Goal: Task Accomplishment & Management: Manage account settings

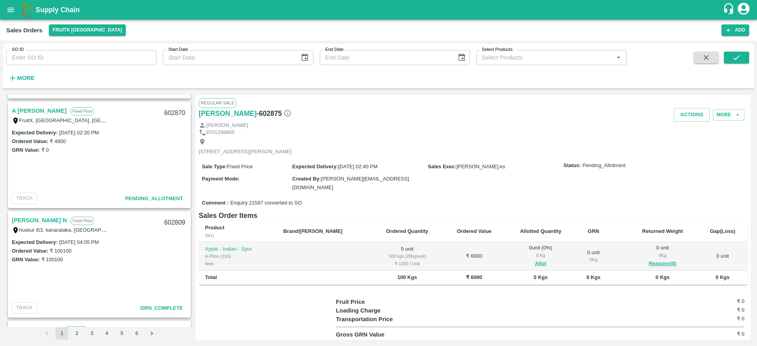
scroll to position [542, 0]
click at [37, 106] on link "A [PERSON_NAME]" at bounding box center [39, 111] width 55 height 10
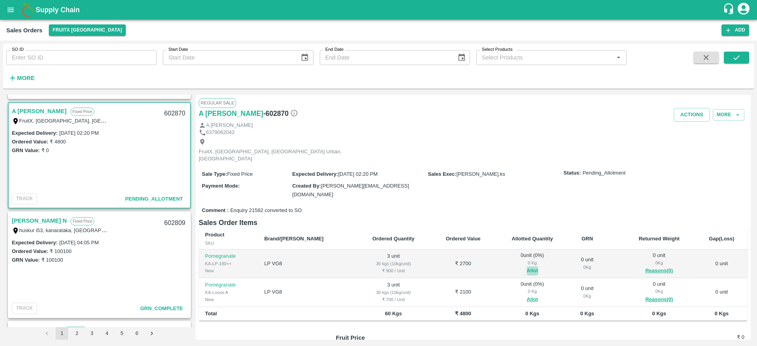
click at [527, 266] on button "Allot" at bounding box center [532, 270] width 11 height 9
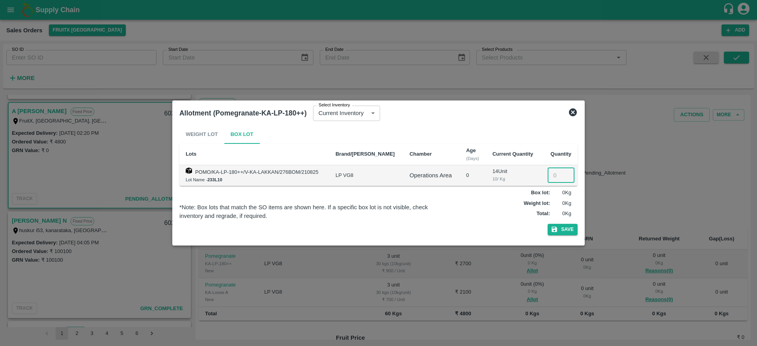
click at [550, 175] on input "number" at bounding box center [560, 175] width 27 height 15
type input "3"
click at [547, 224] on button "Save" at bounding box center [562, 229] width 30 height 11
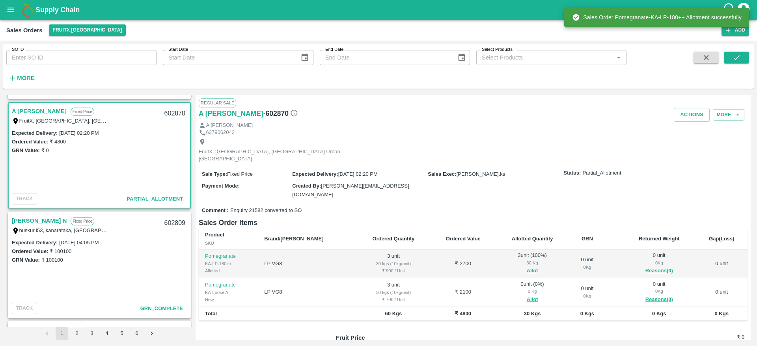
click at [170, 110] on div "602870" at bounding box center [175, 113] width 30 height 19
copy div "602870"
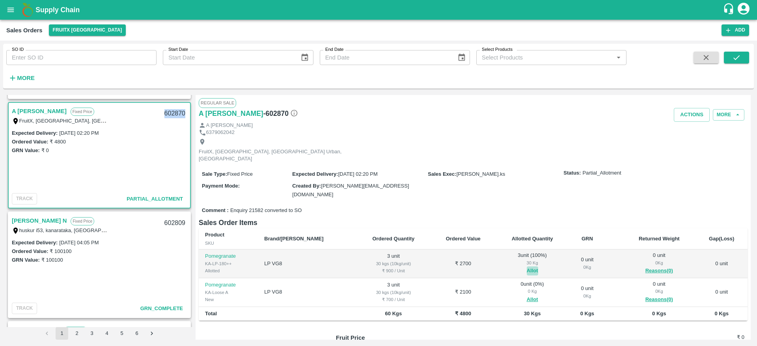
click at [527, 266] on button "Allot" at bounding box center [532, 270] width 11 height 9
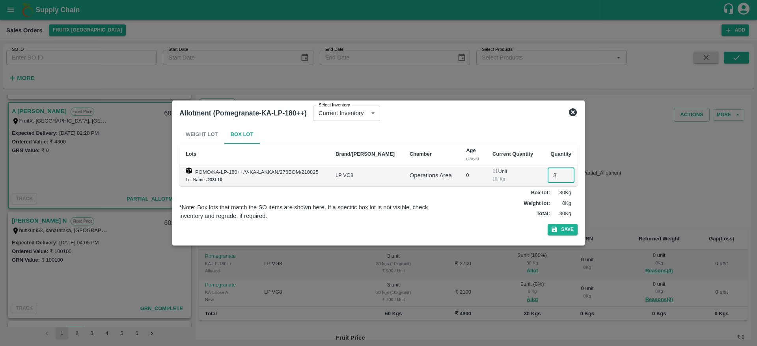
click at [556, 173] on input "3" at bounding box center [560, 175] width 27 height 15
type input "0"
click at [566, 226] on button "Save" at bounding box center [562, 229] width 30 height 11
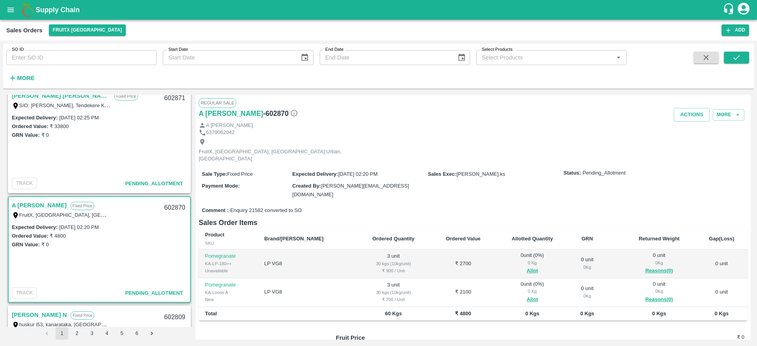
scroll to position [380, 0]
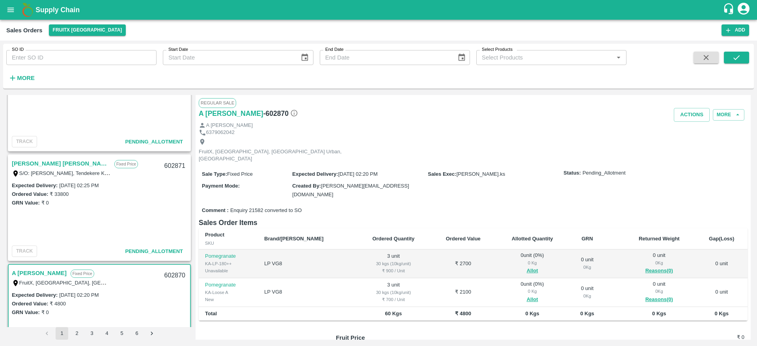
click at [45, 162] on link "[PERSON_NAME] [PERSON_NAME]" at bounding box center [61, 163] width 99 height 10
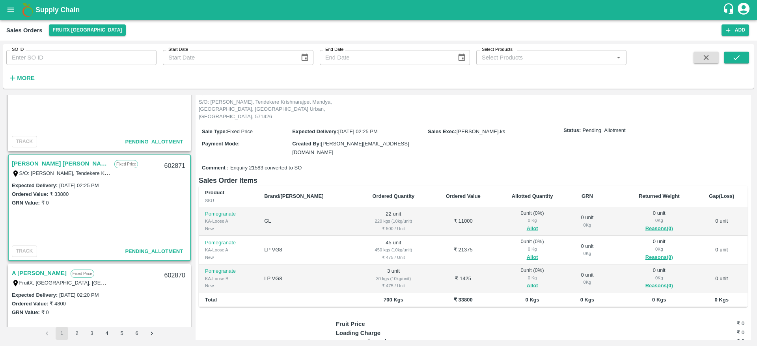
scroll to position [51, 0]
click at [527, 223] on button "Allot" at bounding box center [532, 227] width 11 height 9
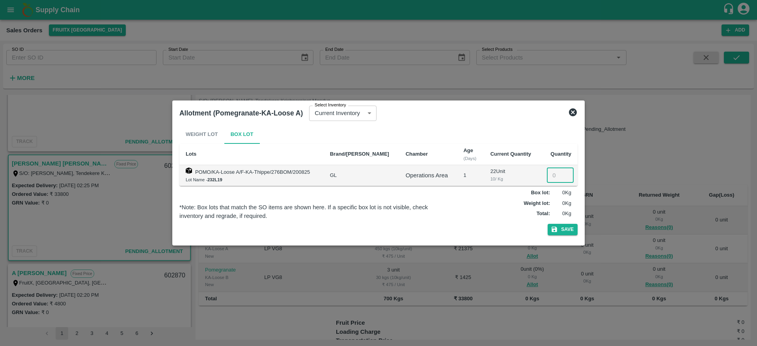
click at [547, 182] on input "number" at bounding box center [560, 175] width 27 height 15
type input "22"
click at [547, 224] on button "Save" at bounding box center [562, 229] width 30 height 11
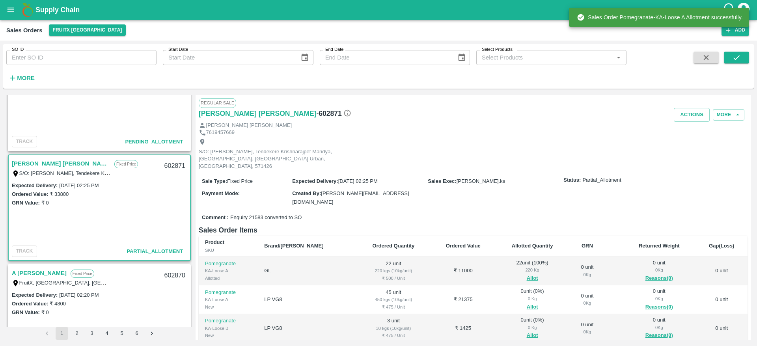
click at [173, 161] on div "602871" at bounding box center [175, 166] width 30 height 19
copy div "602871"
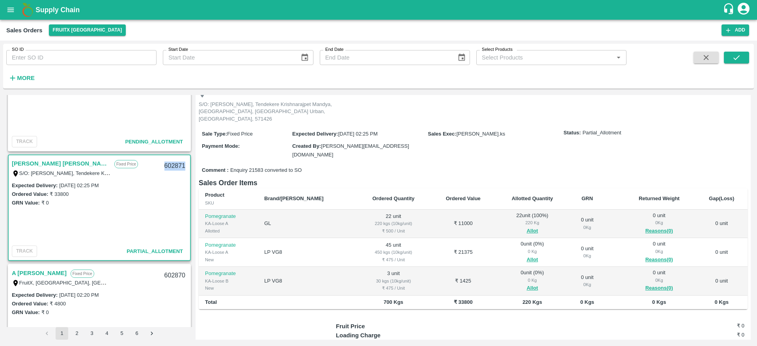
scroll to position [48, 0]
click at [527, 254] on button "Allot" at bounding box center [532, 258] width 11 height 9
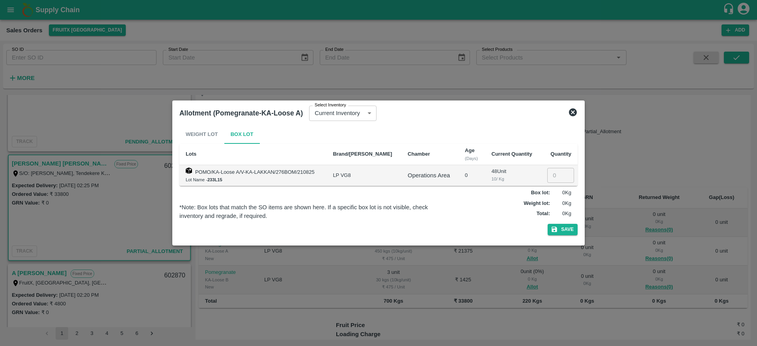
click at [553, 174] on input "number" at bounding box center [560, 175] width 27 height 15
click at [571, 109] on icon at bounding box center [573, 112] width 8 height 8
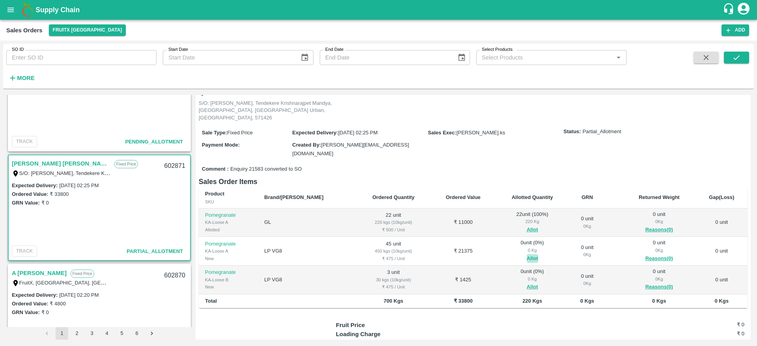
click at [527, 254] on button "Allot" at bounding box center [532, 258] width 11 height 9
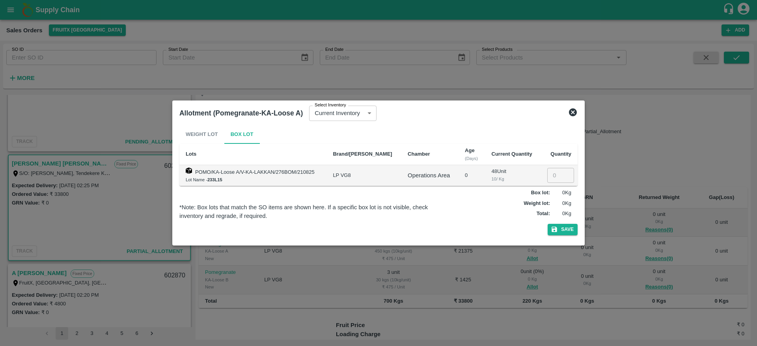
click at [573, 113] on icon at bounding box center [572, 112] width 9 height 9
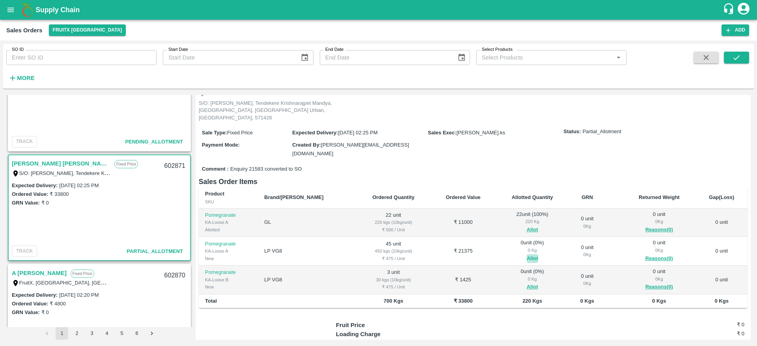
click at [527, 254] on button "Allot" at bounding box center [532, 258] width 11 height 9
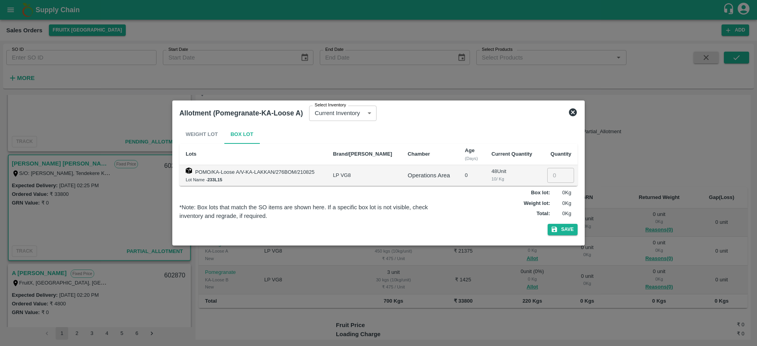
click at [550, 167] on td "​" at bounding box center [558, 175] width 37 height 21
click at [550, 170] on input "number" at bounding box center [560, 175] width 27 height 15
type input "45"
click at [562, 228] on button "Save" at bounding box center [562, 229] width 30 height 11
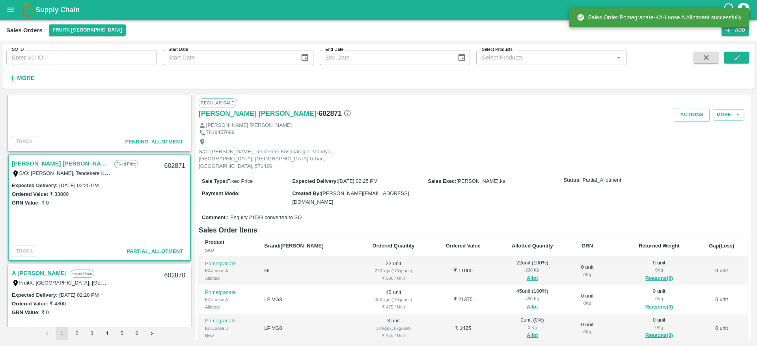
scroll to position [91, 0]
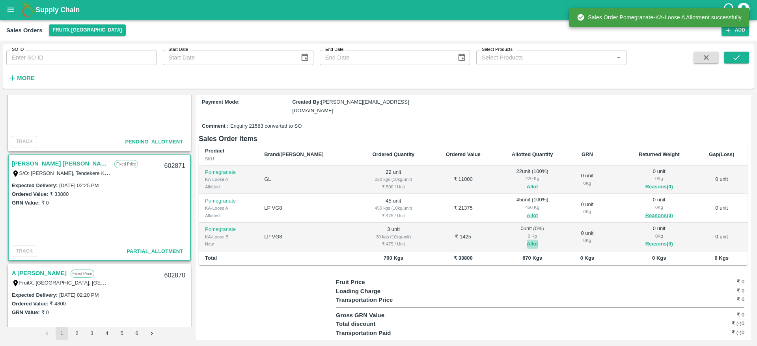
click at [527, 240] on button "Allot" at bounding box center [532, 244] width 11 height 9
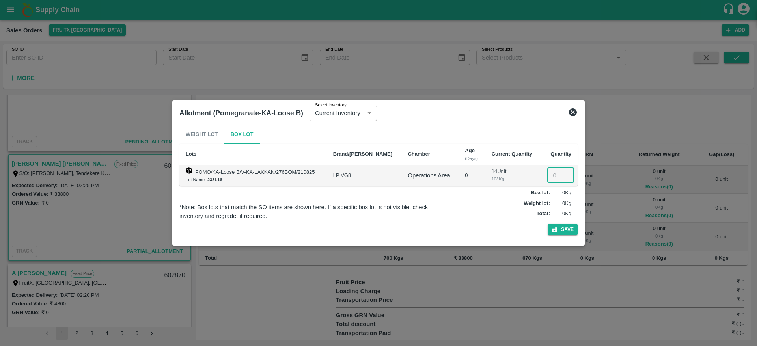
click at [554, 174] on input "number" at bounding box center [560, 175] width 27 height 15
type input "3"
click at [565, 229] on button "Save" at bounding box center [562, 229] width 30 height 11
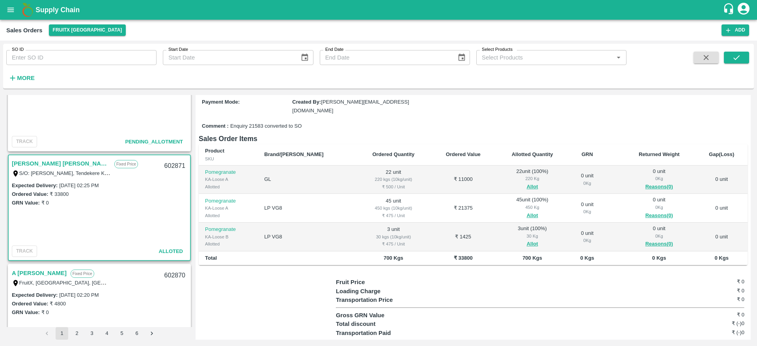
click at [172, 167] on div "602871" at bounding box center [175, 166] width 30 height 19
copy div "602871"
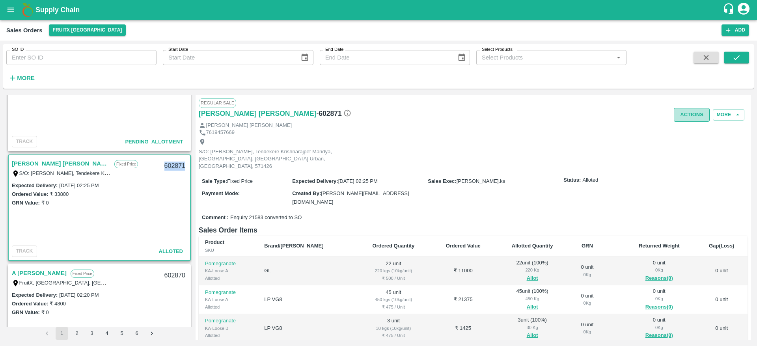
click at [685, 120] on button "Actions" at bounding box center [691, 115] width 36 height 14
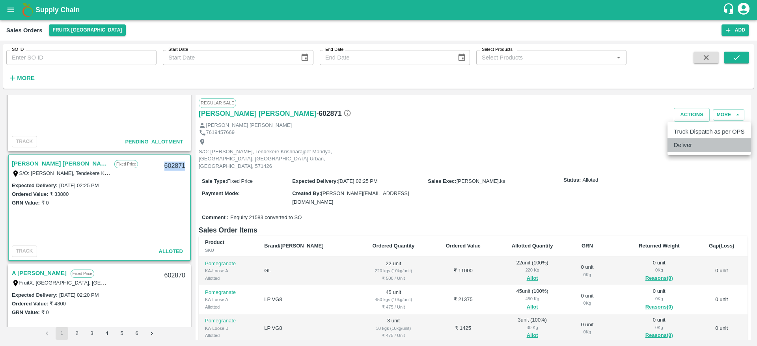
click at [681, 147] on li "Deliver" at bounding box center [708, 144] width 83 height 13
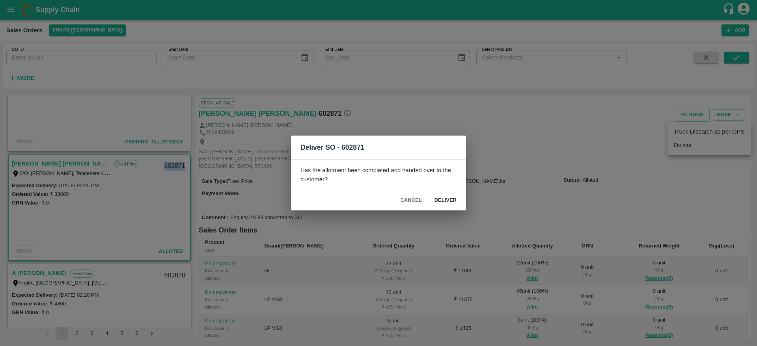
click at [447, 195] on button "Deliver" at bounding box center [445, 200] width 35 height 14
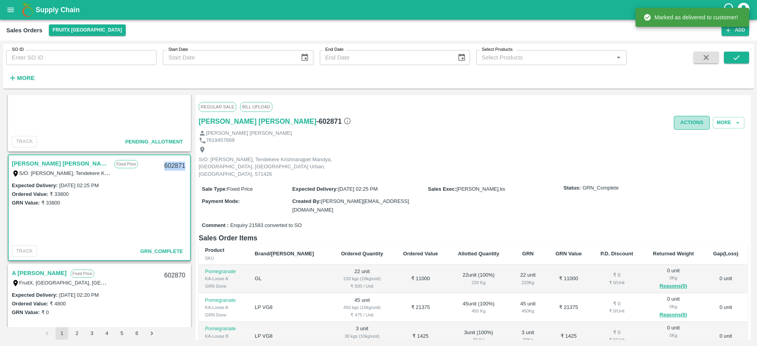
click at [693, 116] on button "Actions" at bounding box center [691, 123] width 36 height 14
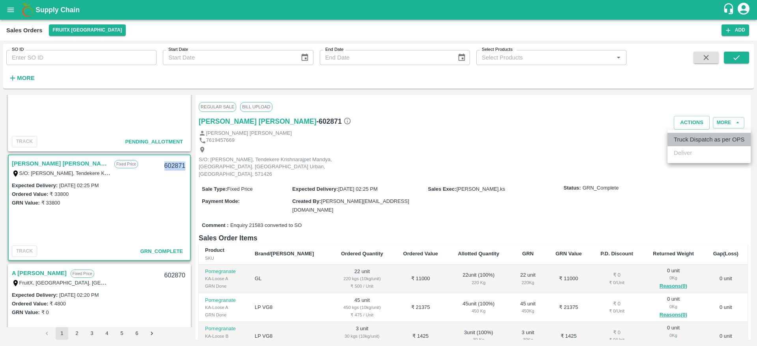
click at [694, 134] on li "Truck Dispatch as per OPS" at bounding box center [708, 139] width 83 height 13
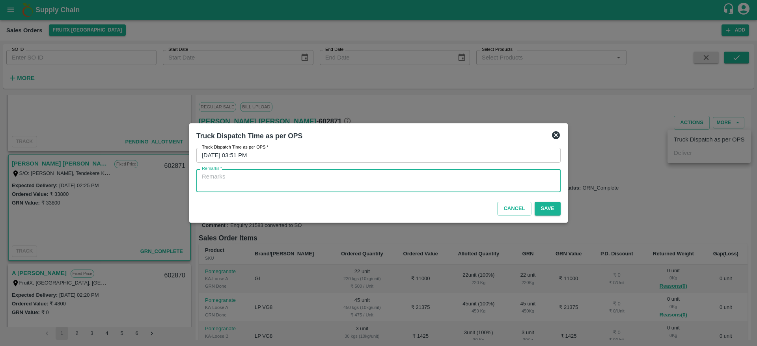
click at [504, 188] on textarea "Remarks   *" at bounding box center [378, 181] width 353 height 17
type textarea "OTD"
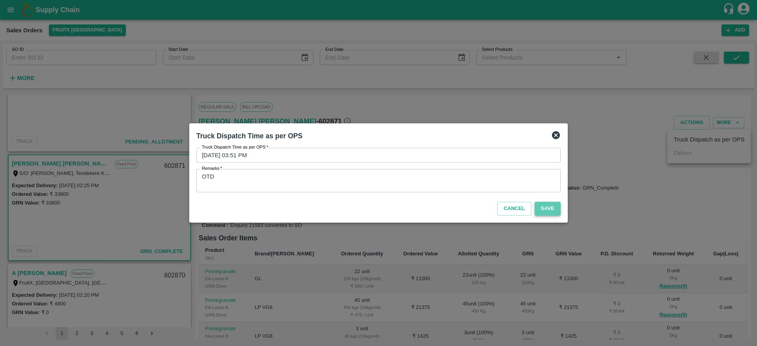
click at [552, 204] on button "Save" at bounding box center [547, 209] width 26 height 14
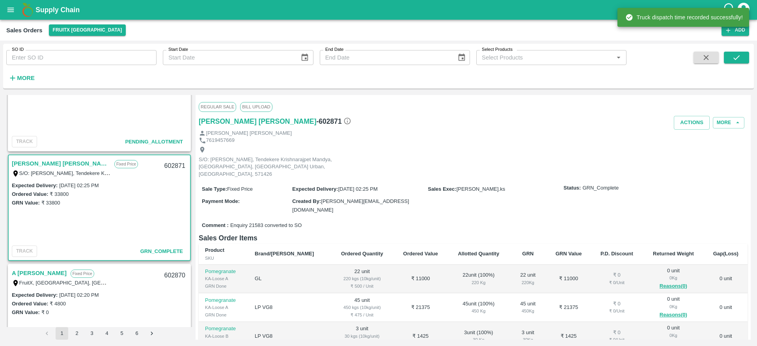
scroll to position [99, 0]
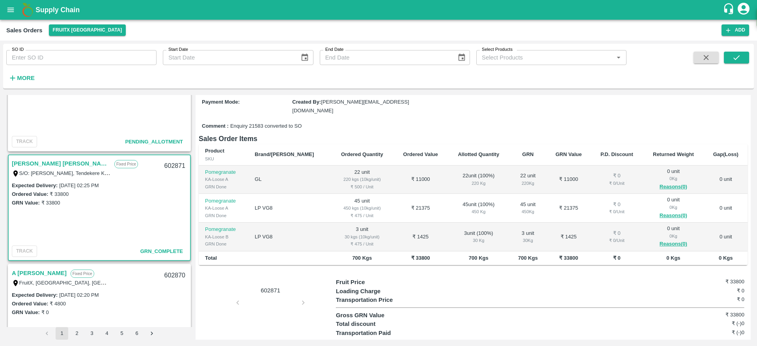
click at [173, 168] on div "602871" at bounding box center [175, 166] width 30 height 19
copy div "602871"
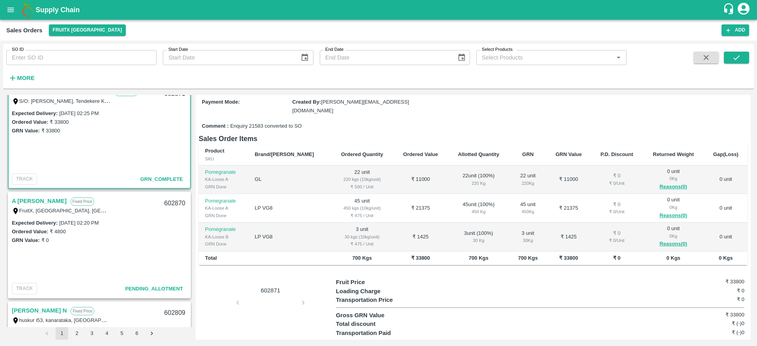
click at [37, 203] on link "A [PERSON_NAME]" at bounding box center [39, 201] width 55 height 10
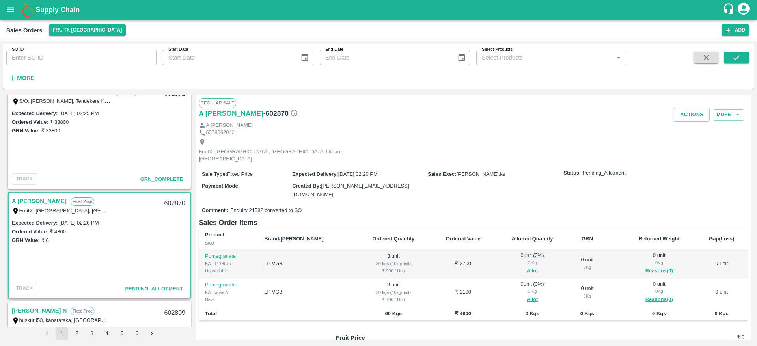
scroll to position [55, 0]
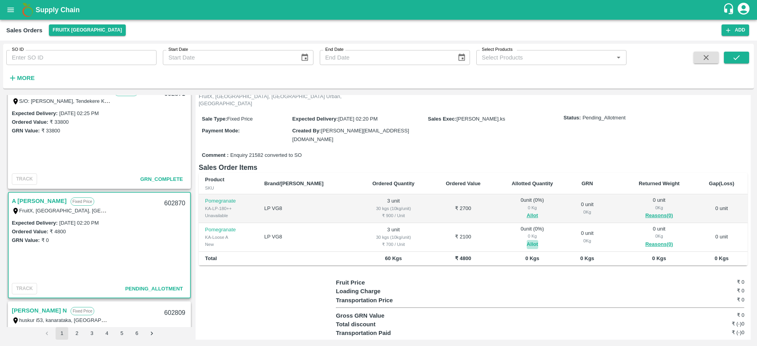
click at [527, 240] on button "Allot" at bounding box center [532, 244] width 11 height 9
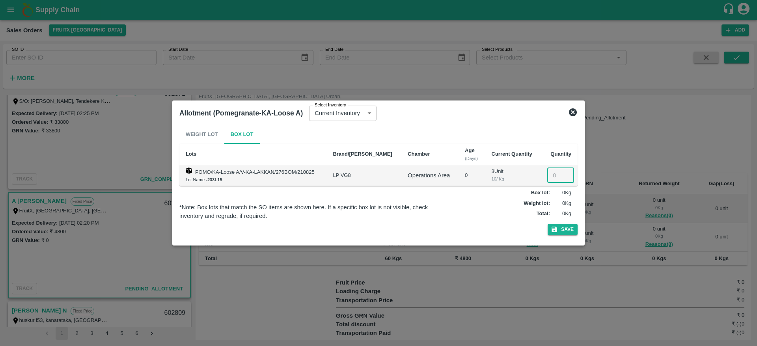
click at [554, 171] on input "number" at bounding box center [560, 175] width 27 height 15
type input "3"
click at [547, 224] on button "Save" at bounding box center [562, 229] width 30 height 11
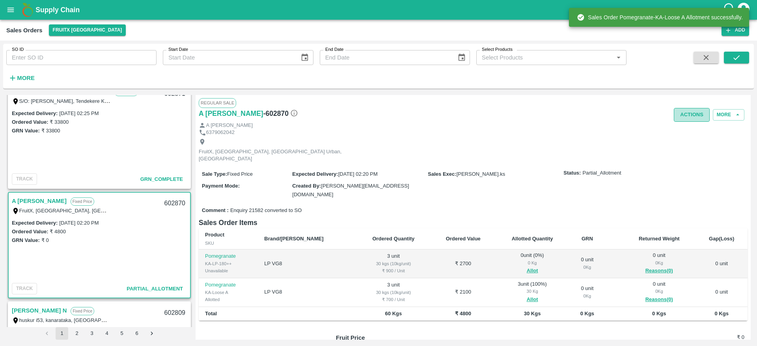
click at [688, 118] on button "Actions" at bounding box center [691, 115] width 36 height 14
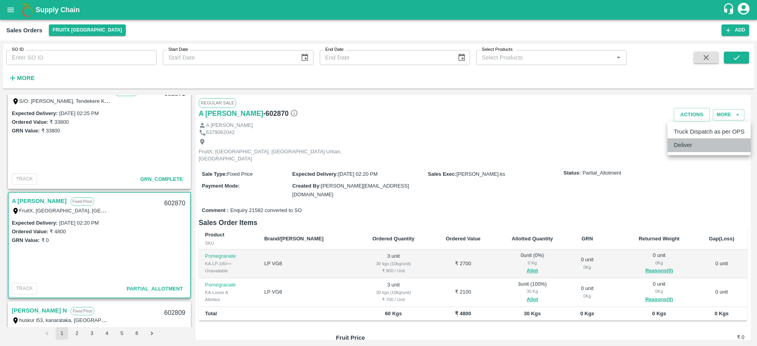
click at [687, 141] on li "Deliver" at bounding box center [708, 144] width 83 height 13
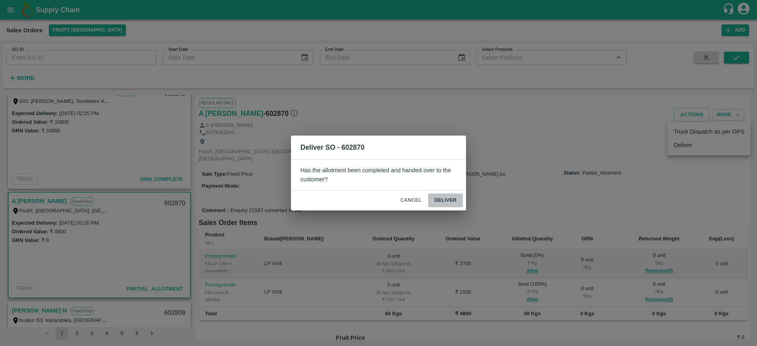
click at [447, 195] on button "Deliver" at bounding box center [445, 200] width 35 height 14
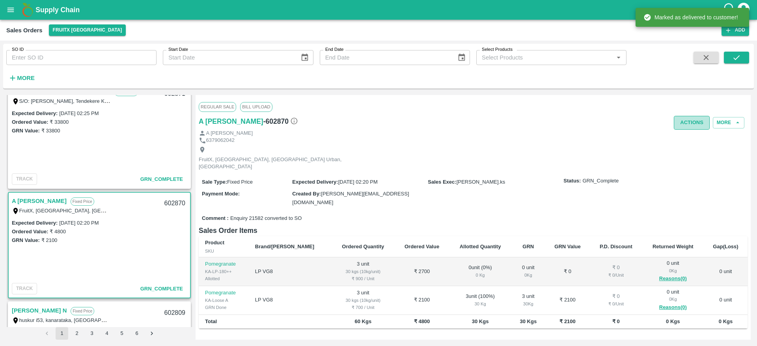
click at [683, 127] on button "Actions" at bounding box center [691, 123] width 36 height 14
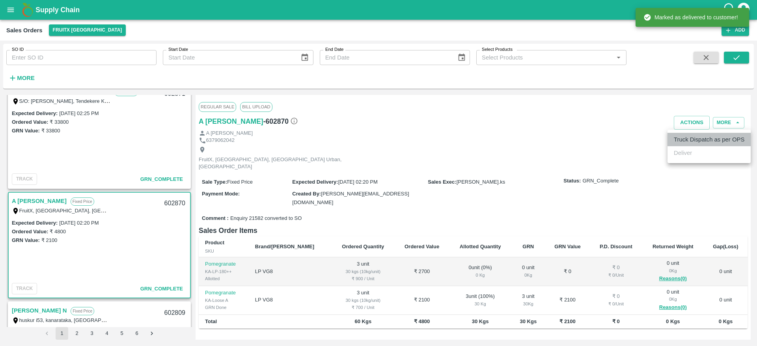
click at [683, 134] on li "Truck Dispatch as per OPS" at bounding box center [708, 139] width 83 height 13
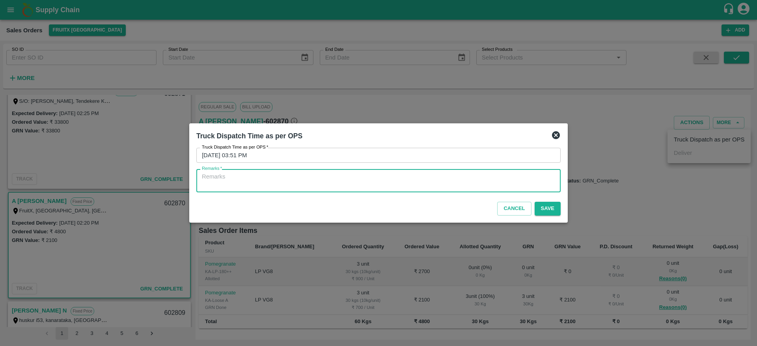
click at [499, 179] on textarea "Remarks   *" at bounding box center [378, 181] width 353 height 17
type textarea "OTD"
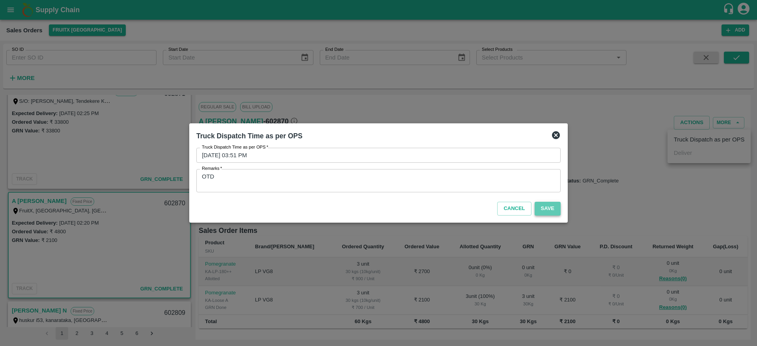
click at [549, 209] on button "Save" at bounding box center [547, 209] width 26 height 14
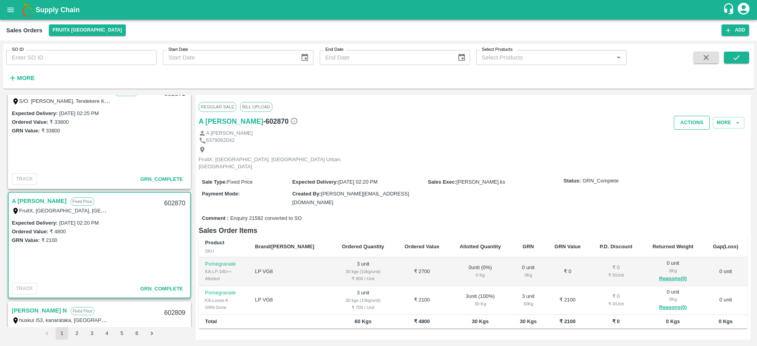
click at [690, 125] on button "Actions" at bounding box center [691, 123] width 36 height 14
click at [285, 177] on div at bounding box center [378, 173] width 757 height 346
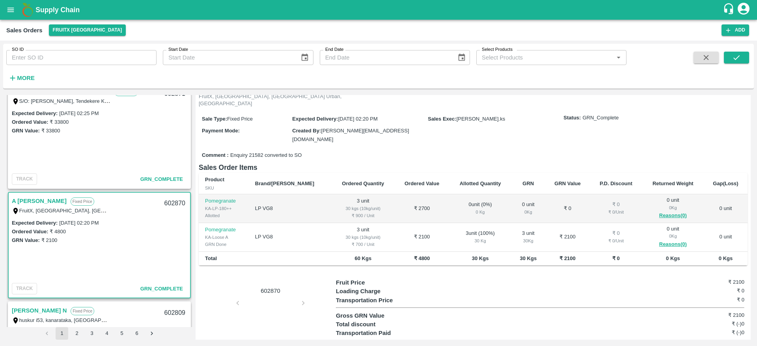
scroll to position [0, 0]
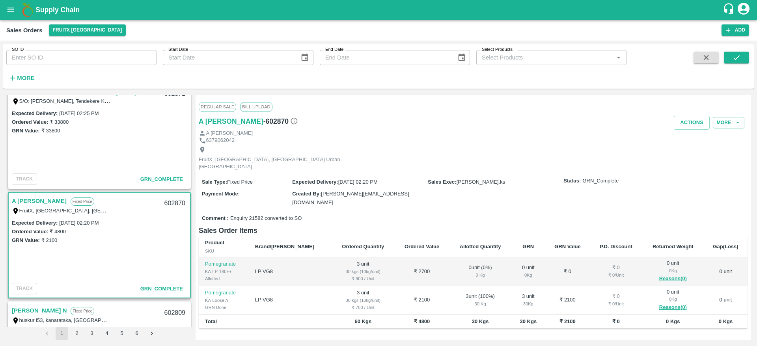
click at [175, 203] on div "602870" at bounding box center [175, 203] width 30 height 19
copy div "602870"
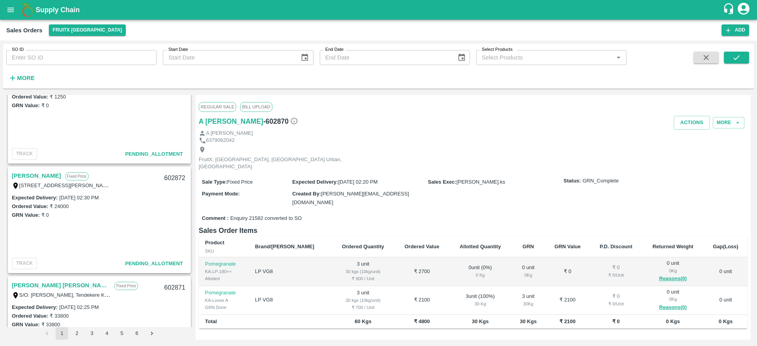
scroll to position [258, 0]
click at [30, 180] on link "[PERSON_NAME]" at bounding box center [36, 176] width 49 height 10
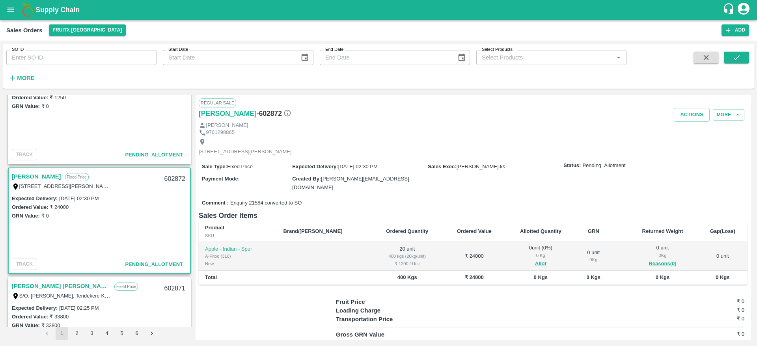
click at [173, 179] on div "602872" at bounding box center [175, 179] width 30 height 19
copy div "602872"
click at [535, 264] on button "Allot" at bounding box center [540, 263] width 11 height 9
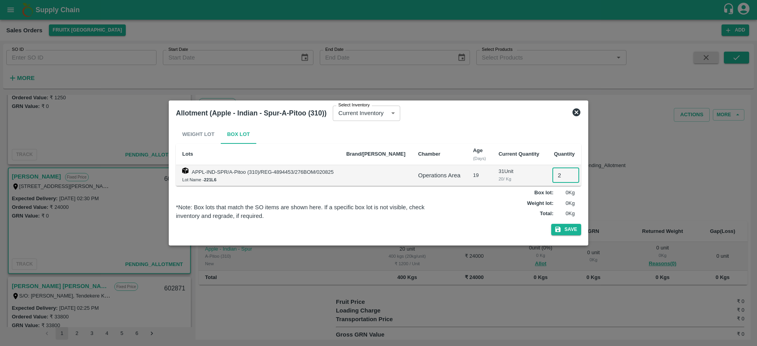
click at [552, 182] on input "2" at bounding box center [565, 175] width 27 height 15
type input "20"
click at [551, 224] on button "Save" at bounding box center [566, 229] width 30 height 11
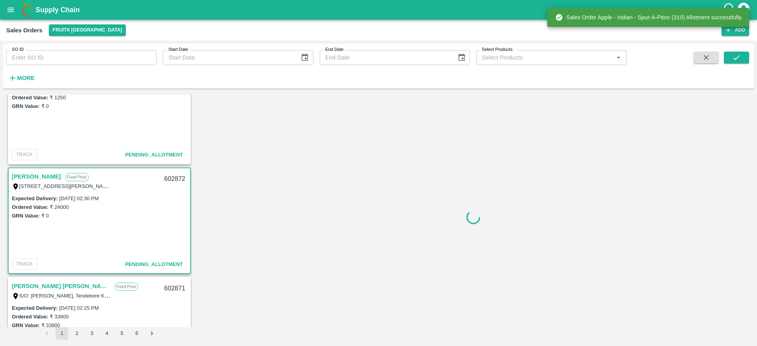
click at [165, 179] on div "602872" at bounding box center [175, 179] width 30 height 19
copy div "602872"
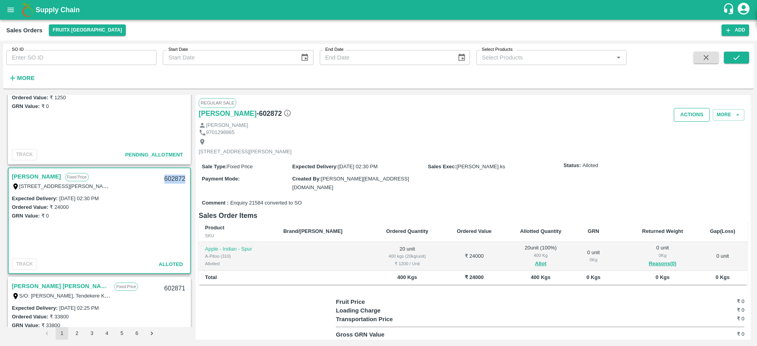
click at [681, 121] on button "Actions" at bounding box center [691, 115] width 36 height 14
click at [684, 141] on li "Deliver" at bounding box center [708, 144] width 83 height 13
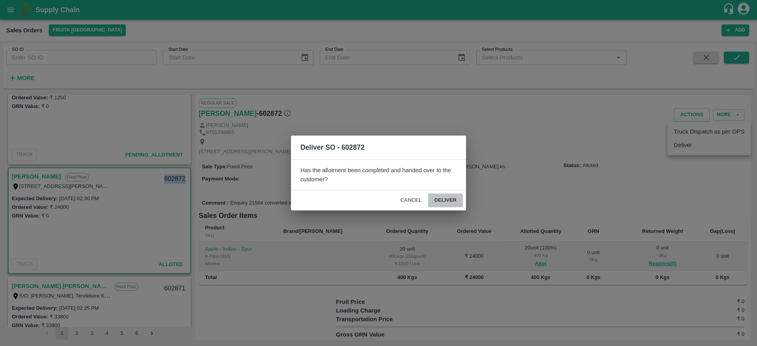
click at [445, 205] on button "Deliver" at bounding box center [445, 200] width 35 height 14
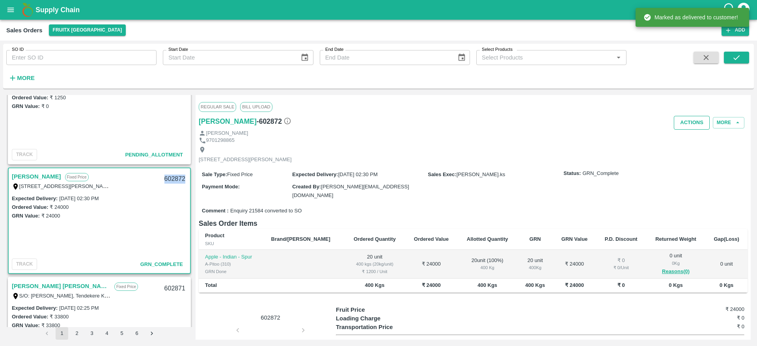
click at [690, 121] on button "Actions" at bounding box center [691, 123] width 36 height 14
click at [691, 135] on li "Truck Dispatch as per OPS" at bounding box center [708, 139] width 83 height 13
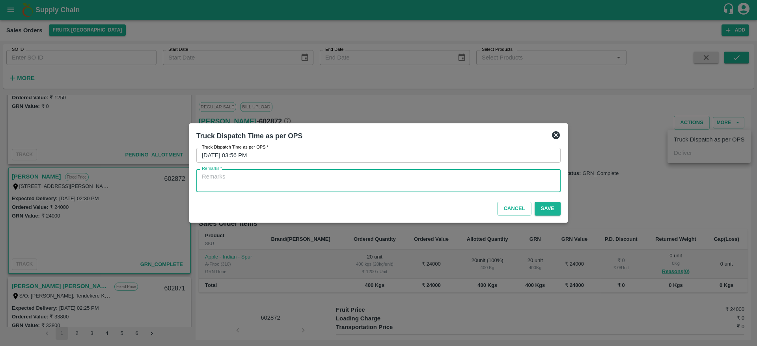
click at [465, 180] on textarea "Remarks   *" at bounding box center [378, 181] width 353 height 17
type textarea "OTD"
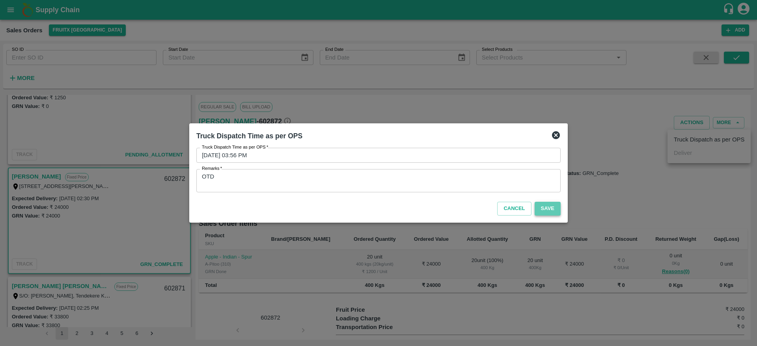
click at [544, 207] on button "Save" at bounding box center [547, 209] width 26 height 14
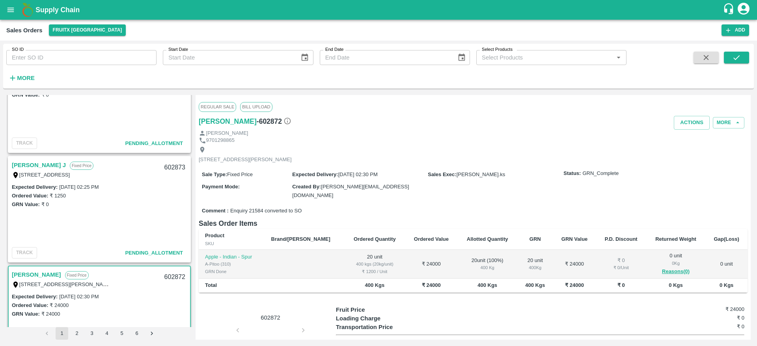
scroll to position [123, 0]
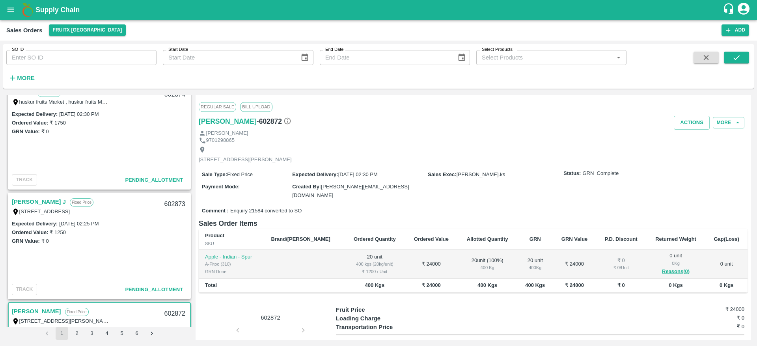
click at [42, 203] on link "[PERSON_NAME] J" at bounding box center [39, 202] width 54 height 10
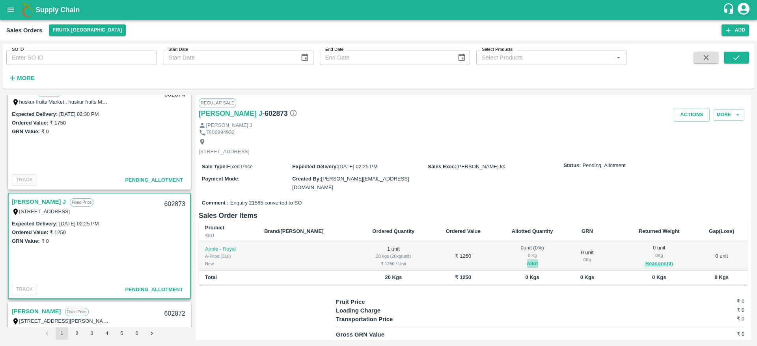
click at [527, 261] on button "Allot" at bounding box center [532, 263] width 11 height 9
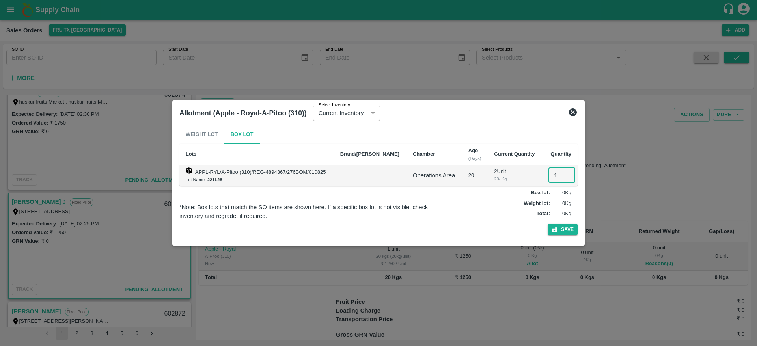
click at [549, 174] on input "1" at bounding box center [561, 175] width 27 height 15
type input "1"
click at [547, 224] on button "Save" at bounding box center [562, 229] width 30 height 11
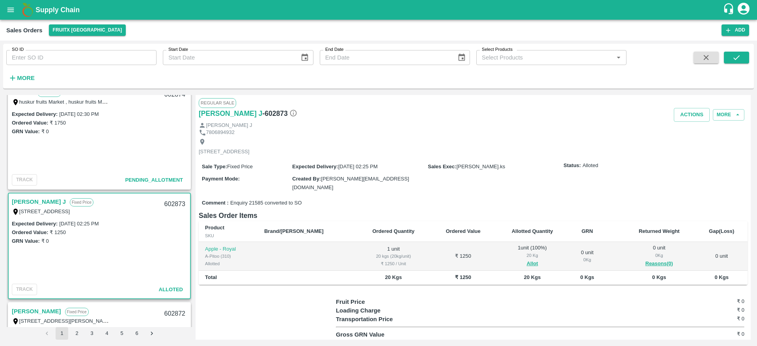
click at [169, 204] on div "602873" at bounding box center [175, 204] width 30 height 19
copy div "602873"
click at [691, 113] on button "Actions" at bounding box center [691, 115] width 36 height 14
click at [698, 143] on li "Deliver" at bounding box center [708, 144] width 83 height 13
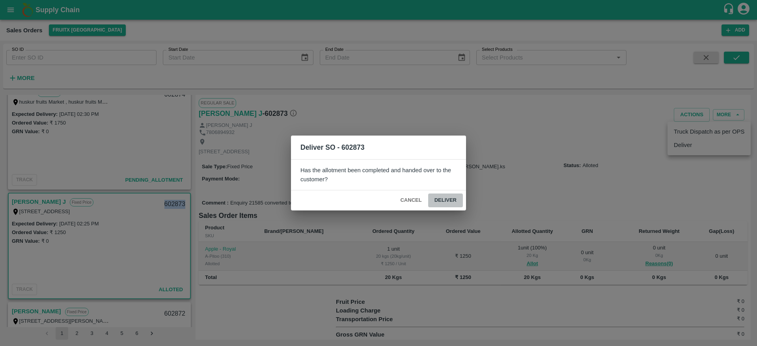
click at [452, 195] on button "Deliver" at bounding box center [445, 200] width 35 height 14
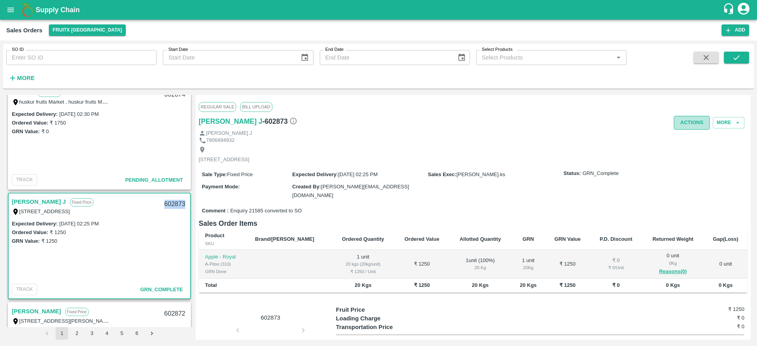
click at [684, 118] on button "Actions" at bounding box center [691, 123] width 36 height 14
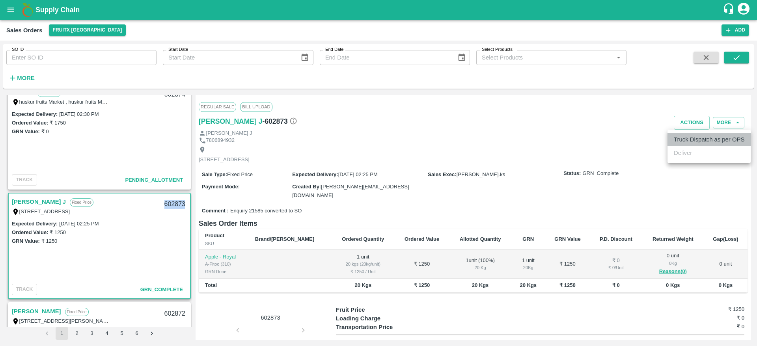
click at [695, 136] on li "Truck Dispatch as per OPS" at bounding box center [708, 139] width 83 height 13
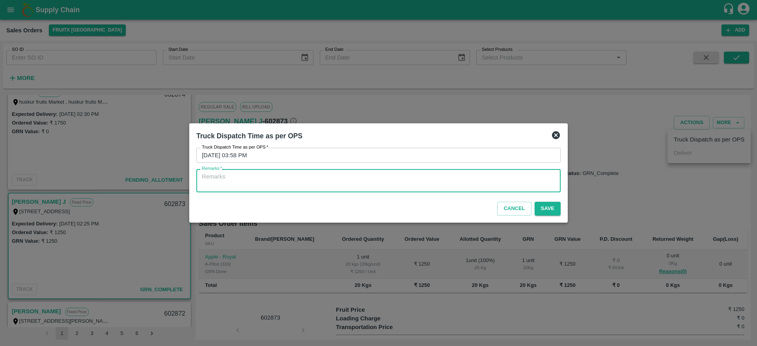
click at [404, 182] on textarea "Remarks   *" at bounding box center [378, 181] width 353 height 17
type textarea "OTD"
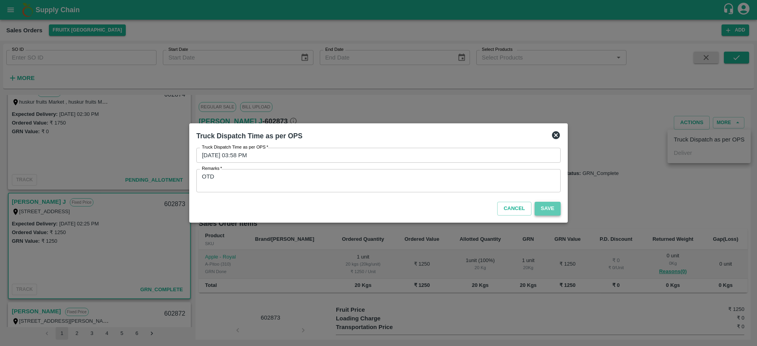
click at [552, 207] on button "Save" at bounding box center [547, 209] width 26 height 14
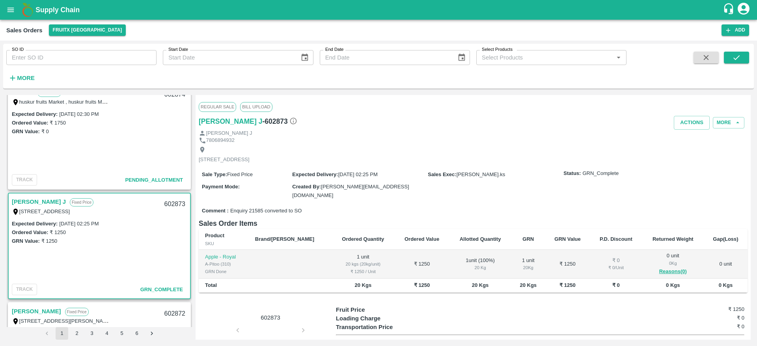
click at [174, 202] on div "602873" at bounding box center [175, 204] width 30 height 19
copy div "602873"
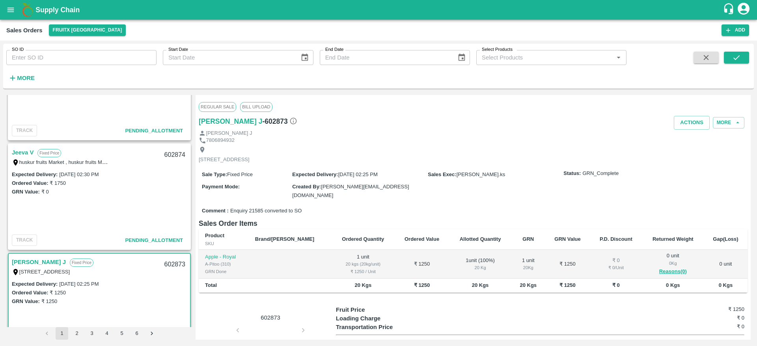
click at [16, 150] on link "Jeeva V" at bounding box center [23, 152] width 22 height 10
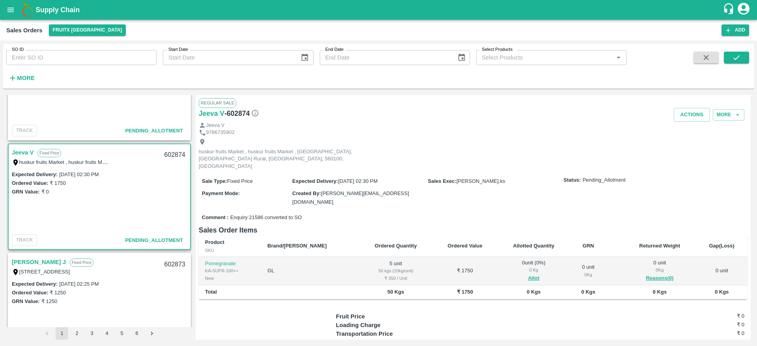
click at [523, 274] on span "Allot" at bounding box center [533, 278] width 60 height 9
click at [528, 274] on button "Allot" at bounding box center [533, 278] width 11 height 9
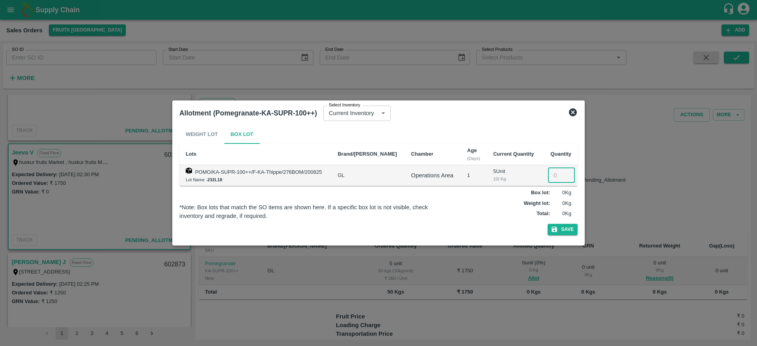
click at [551, 174] on input "number" at bounding box center [561, 175] width 27 height 15
type input "5"
click at [547, 224] on button "Save" at bounding box center [562, 229] width 30 height 11
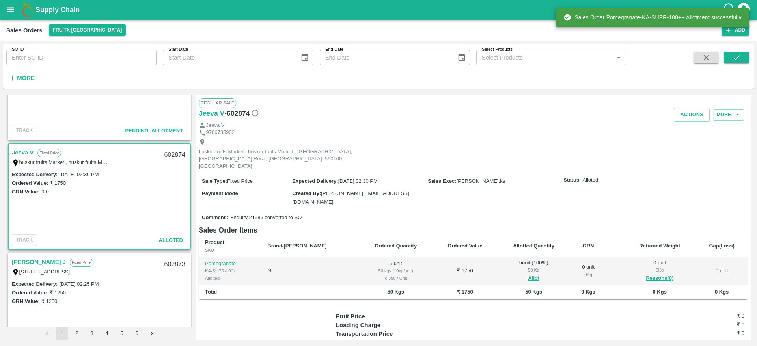
click at [171, 153] on div "602874" at bounding box center [175, 155] width 30 height 19
copy div "602874"
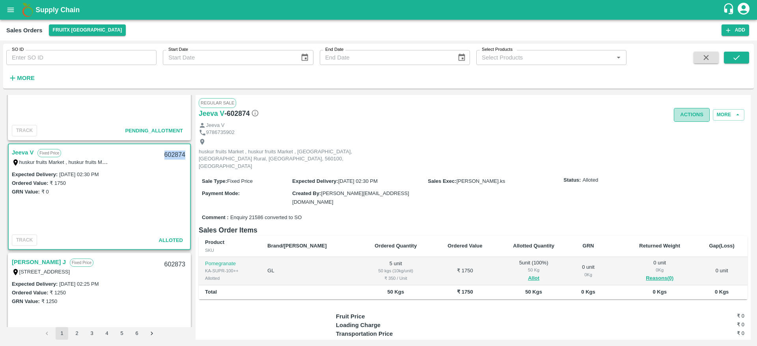
click at [681, 113] on button "Actions" at bounding box center [691, 115] width 36 height 14
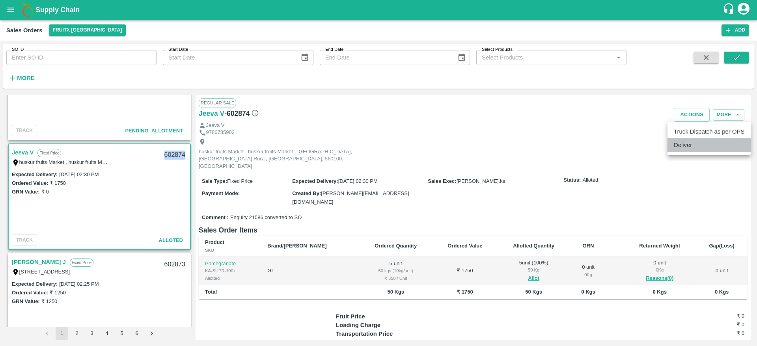
click at [687, 140] on li "Deliver" at bounding box center [708, 144] width 83 height 13
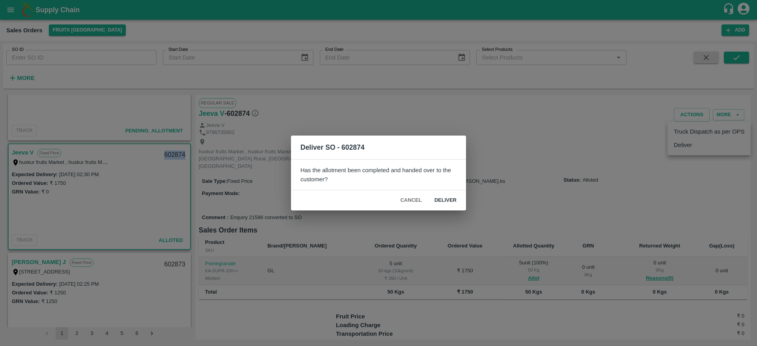
click at [452, 196] on button "Deliver" at bounding box center [445, 200] width 35 height 14
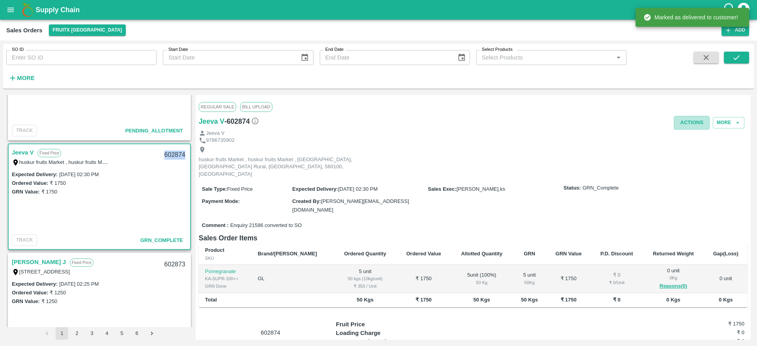
click at [688, 124] on button "Actions" at bounding box center [691, 123] width 36 height 14
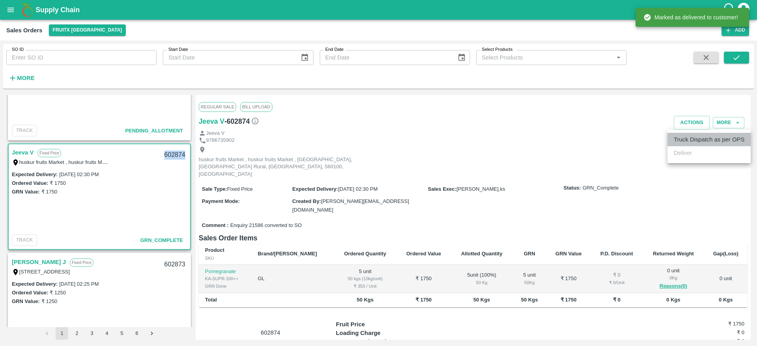
click at [690, 142] on li "Truck Dispatch as per OPS" at bounding box center [708, 139] width 83 height 13
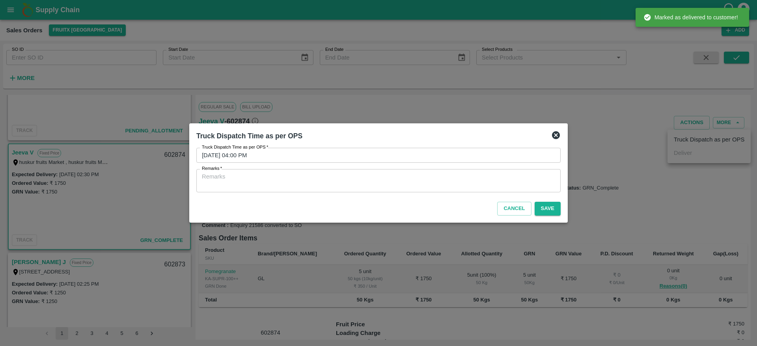
click at [425, 188] on textarea "Remarks   *" at bounding box center [378, 181] width 353 height 17
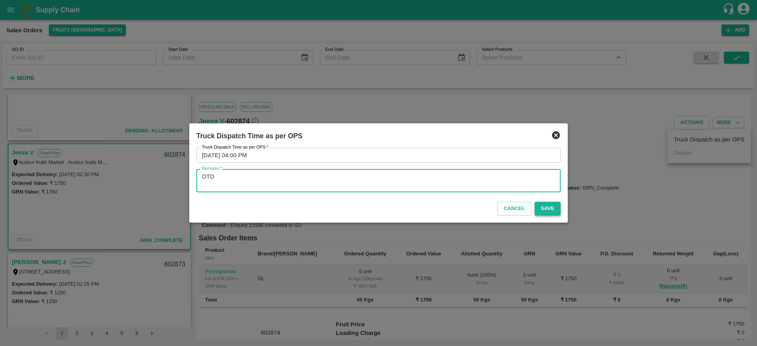
type textarea "OTD"
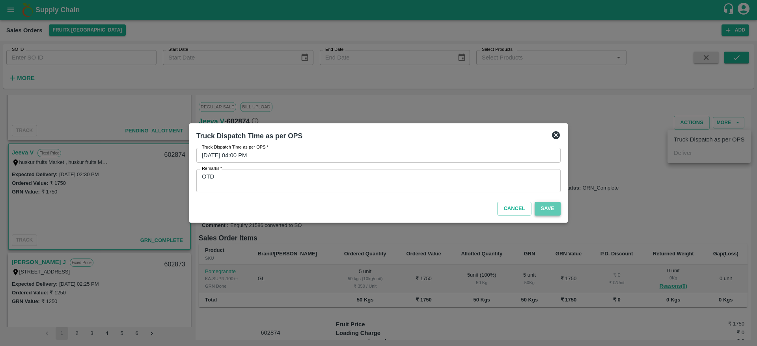
click at [551, 207] on button "Save" at bounding box center [547, 209] width 26 height 14
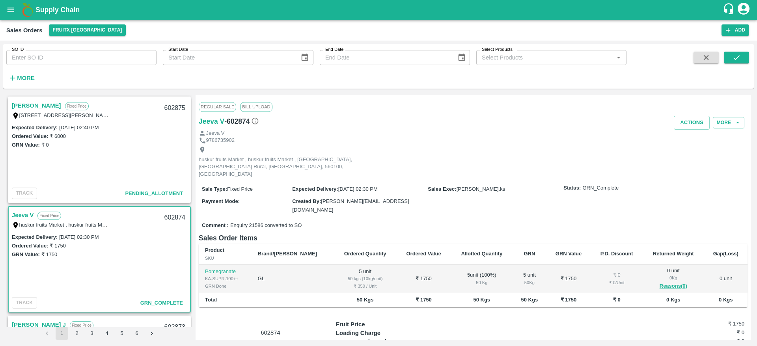
click at [28, 102] on link "[PERSON_NAME]" at bounding box center [36, 105] width 49 height 10
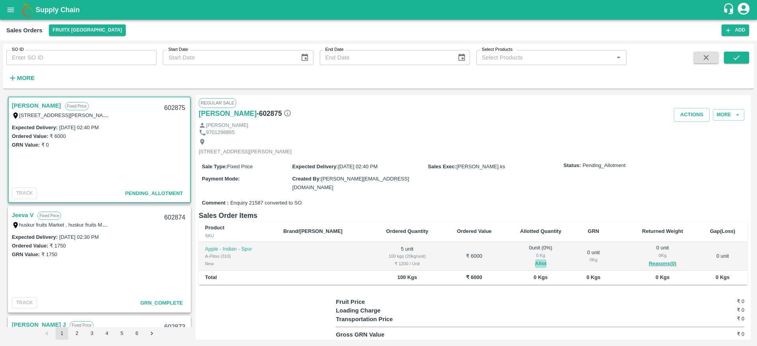
click at [535, 259] on button "Allot" at bounding box center [540, 263] width 11 height 9
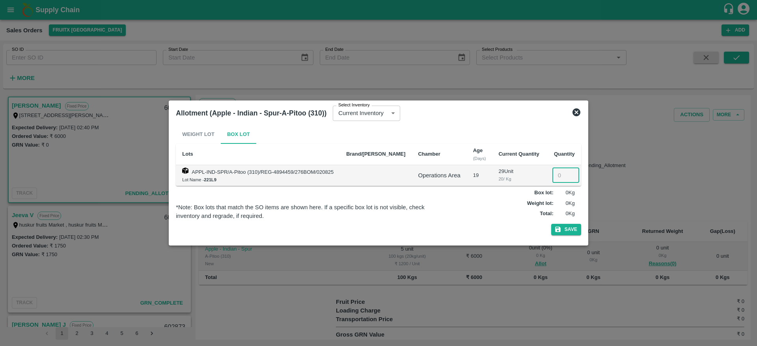
click at [552, 170] on input "number" at bounding box center [565, 175] width 27 height 15
type input "5"
click at [551, 224] on button "Save" at bounding box center [566, 229] width 30 height 11
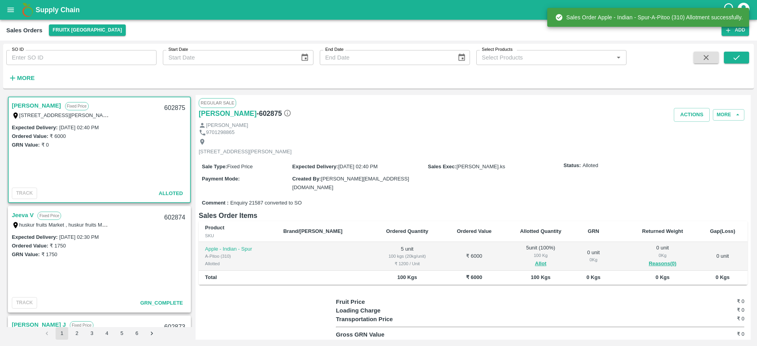
click at [171, 107] on div "602875" at bounding box center [175, 108] width 30 height 19
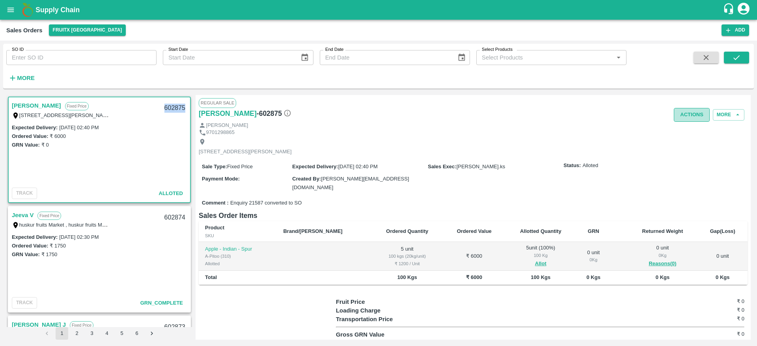
click at [690, 117] on button "Actions" at bounding box center [691, 115] width 36 height 14
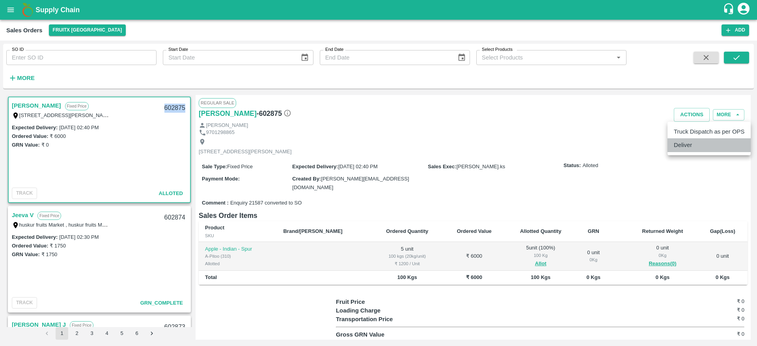
click at [696, 138] on li "Deliver" at bounding box center [708, 144] width 83 height 13
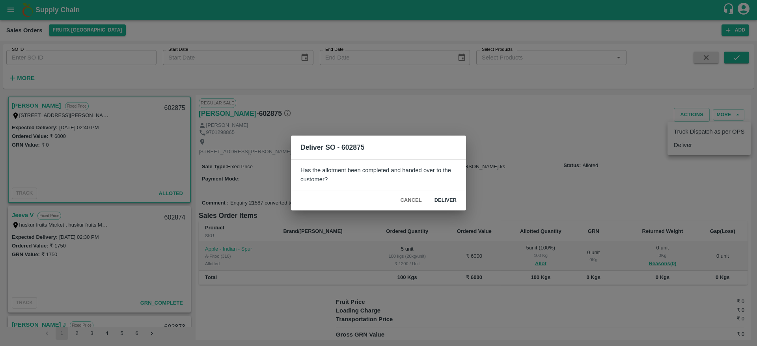
click at [444, 208] on div "Cancel Deliver" at bounding box center [378, 200] width 175 height 20
click at [450, 201] on button "Deliver" at bounding box center [445, 200] width 35 height 14
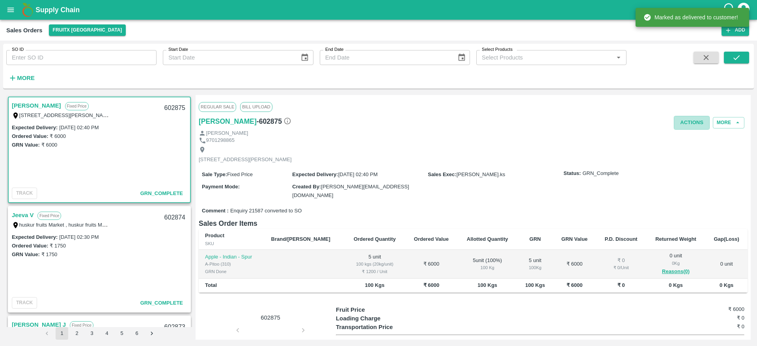
click at [689, 123] on button "Actions" at bounding box center [691, 123] width 36 height 14
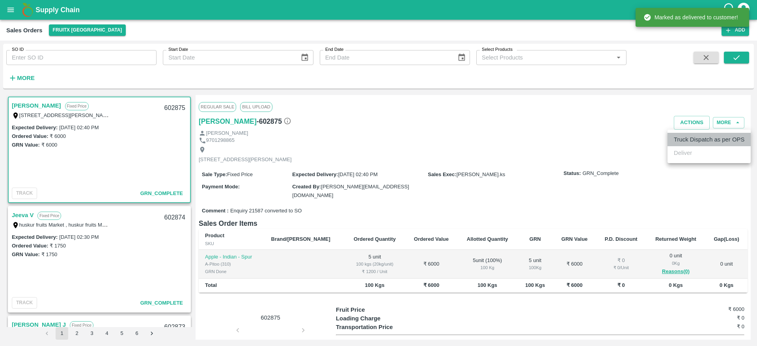
click at [697, 141] on li "Truck Dispatch as per OPS" at bounding box center [708, 139] width 83 height 13
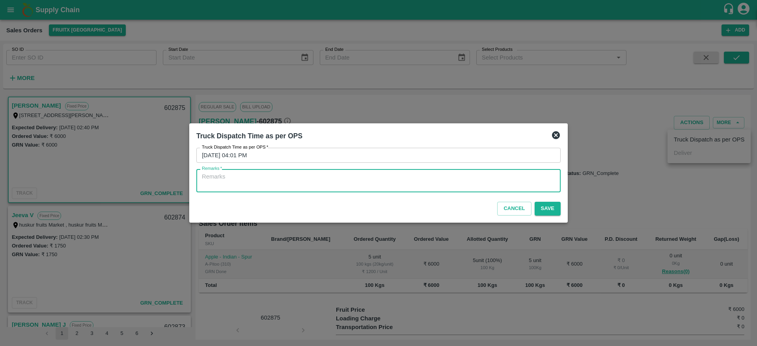
click at [509, 177] on textarea "Remarks   *" at bounding box center [378, 181] width 353 height 17
type textarea "OTD"
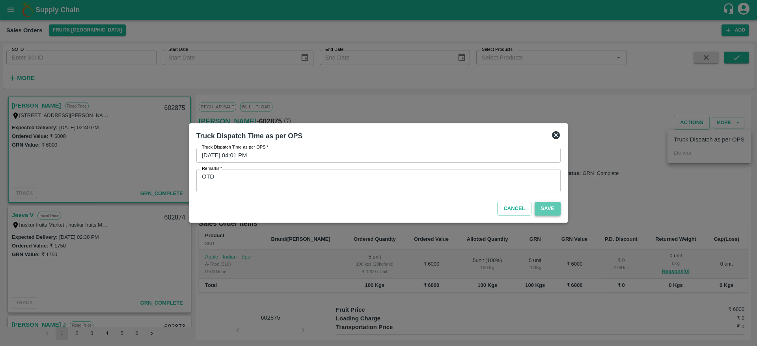
click at [545, 210] on button "Save" at bounding box center [547, 209] width 26 height 14
